Goal: Task Accomplishment & Management: Use online tool/utility

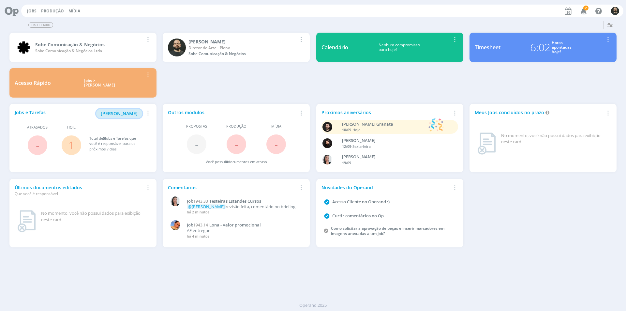
click at [125, 115] on span "[PERSON_NAME]" at bounding box center [119, 113] width 37 height 6
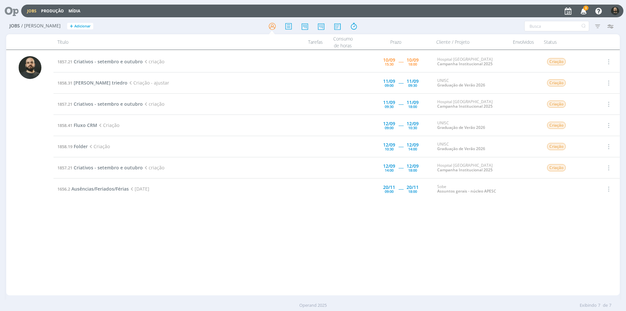
click at [584, 5] on icon "button" at bounding box center [583, 10] width 11 height 11
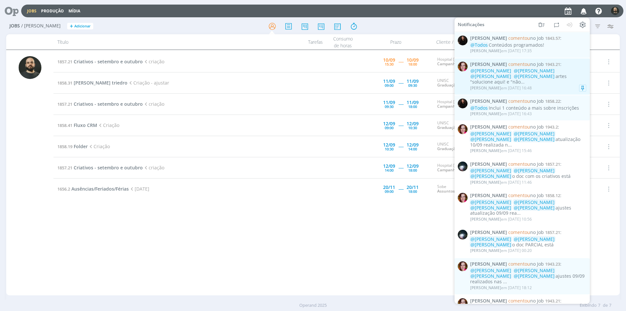
click at [542, 85] on div "Bruna Bueno em 10/09 às 16:48" at bounding box center [528, 88] width 116 height 7
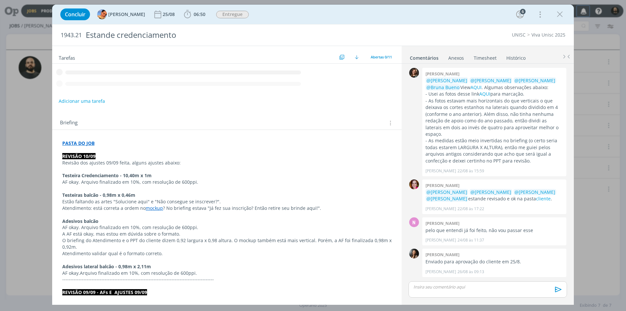
scroll to position [398, 0]
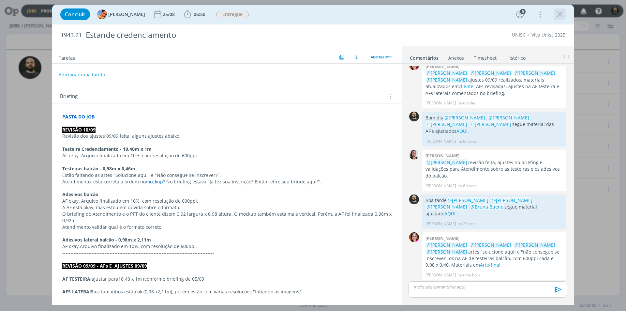
click at [560, 17] on icon "dialog" at bounding box center [560, 14] width 10 height 10
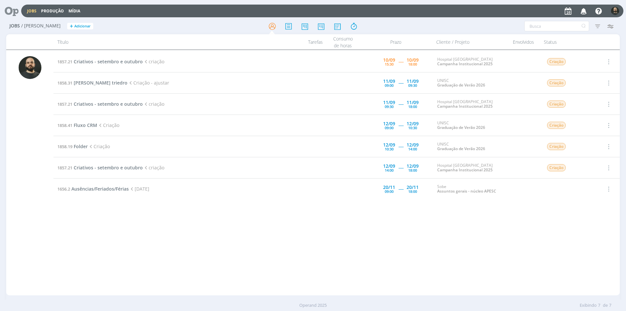
click at [10, 8] on icon at bounding box center [9, 11] width 13 height 13
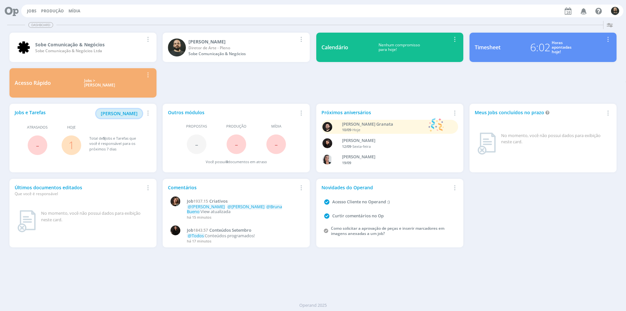
click at [120, 112] on span "Minha Pauta" at bounding box center [119, 113] width 37 height 6
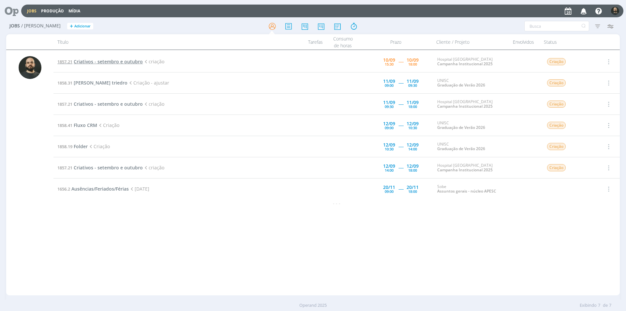
click at [97, 60] on span "Criativos - setembro e outubro" at bounding box center [108, 61] width 69 height 6
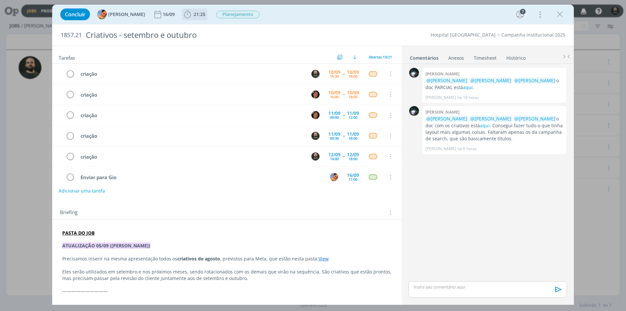
click at [185, 11] on icon "dialog" at bounding box center [188, 14] width 10 height 10
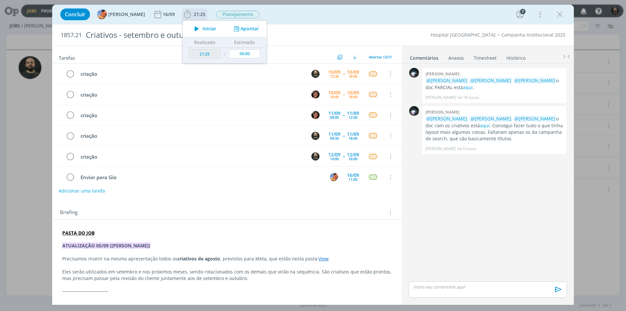
click at [237, 30] on button "Apontar" at bounding box center [245, 28] width 27 height 7
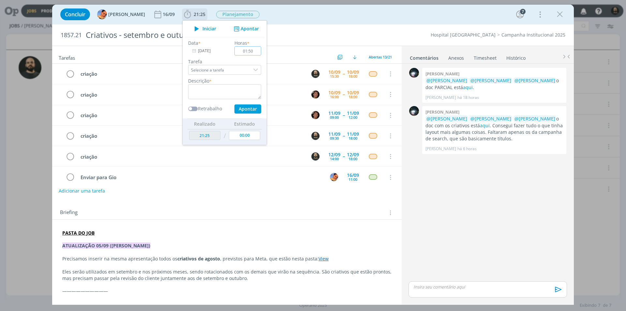
type input "01:50"
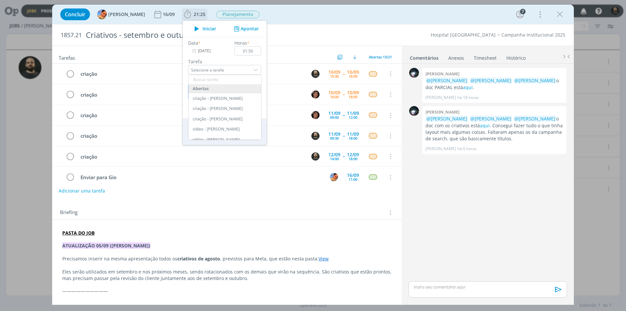
type textarea "Criação"
click at [217, 58] on label "Tarefa" at bounding box center [224, 61] width 73 height 7
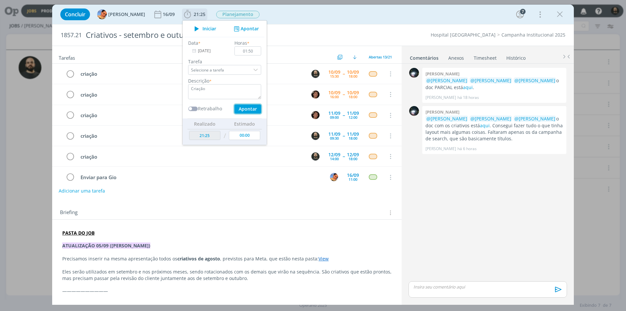
click at [245, 109] on button "Apontar" at bounding box center [247, 108] width 27 height 9
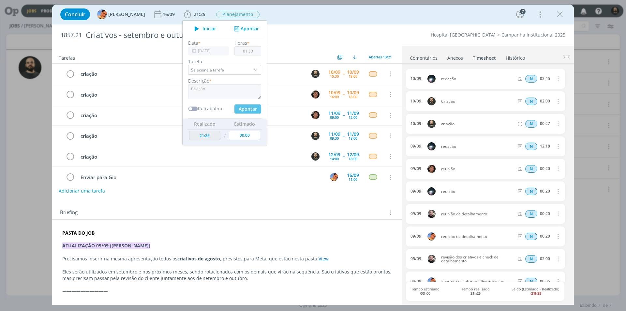
type input "23:15"
type input "00:00"
click at [70, 74] on icon "dialog" at bounding box center [70, 74] width 9 height 10
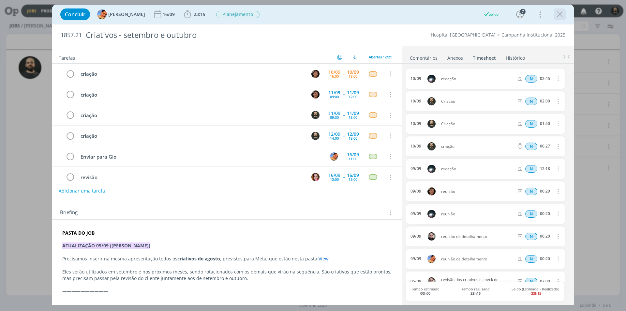
click at [561, 13] on icon "dialog" at bounding box center [560, 14] width 10 height 10
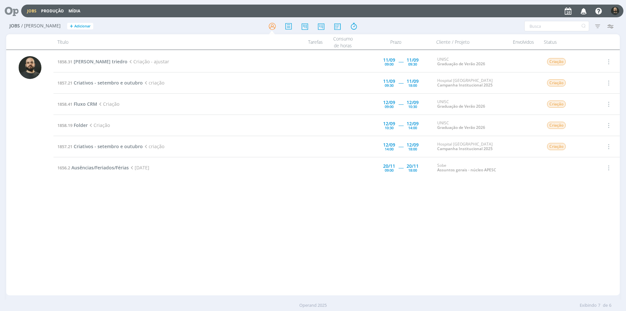
click at [14, 12] on icon at bounding box center [9, 11] width 13 height 13
